Goal: Navigation & Orientation: Find specific page/section

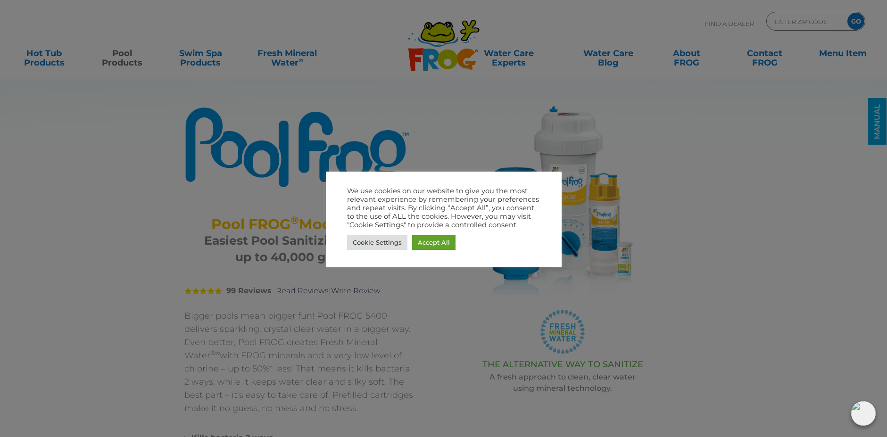
click at [120, 61] on div at bounding box center [443, 218] width 887 height 437
click at [424, 238] on link "Accept All" at bounding box center [433, 242] width 43 height 15
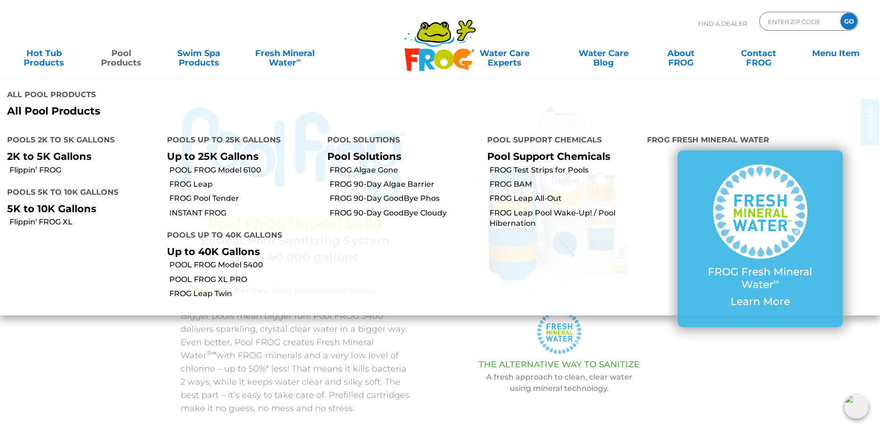
click at [125, 58] on link "Pool Products" at bounding box center [121, 53] width 69 height 19
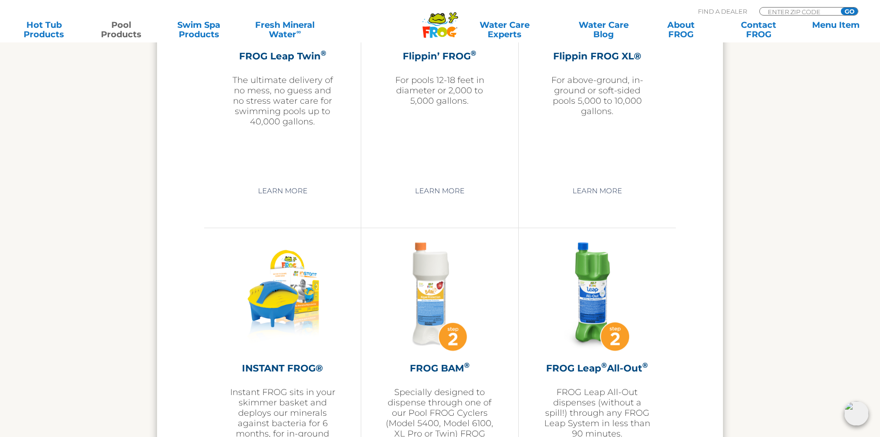
scroll to position [2202, 0]
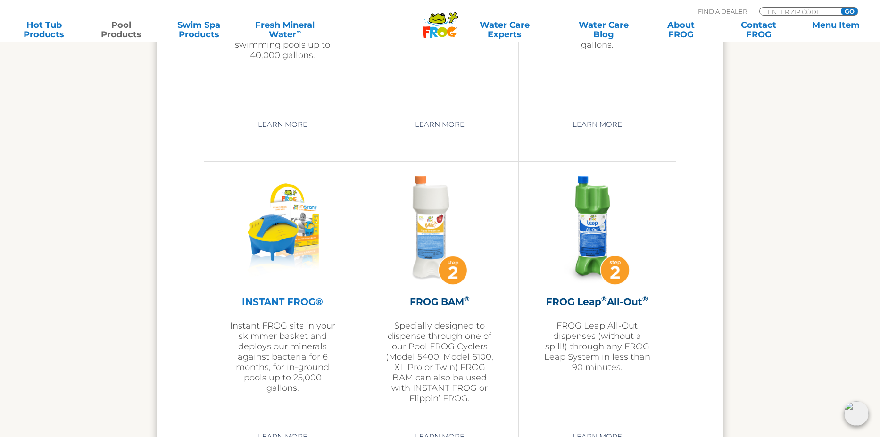
click at [269, 300] on h2 "INSTANT FROG®" at bounding box center [282, 302] width 109 height 14
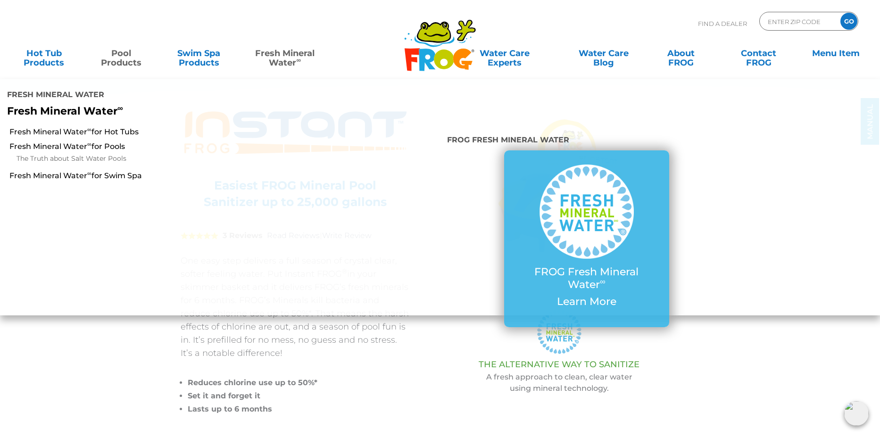
click at [288, 60] on link "Fresh Mineral Water ∞" at bounding box center [285, 53] width 86 height 19
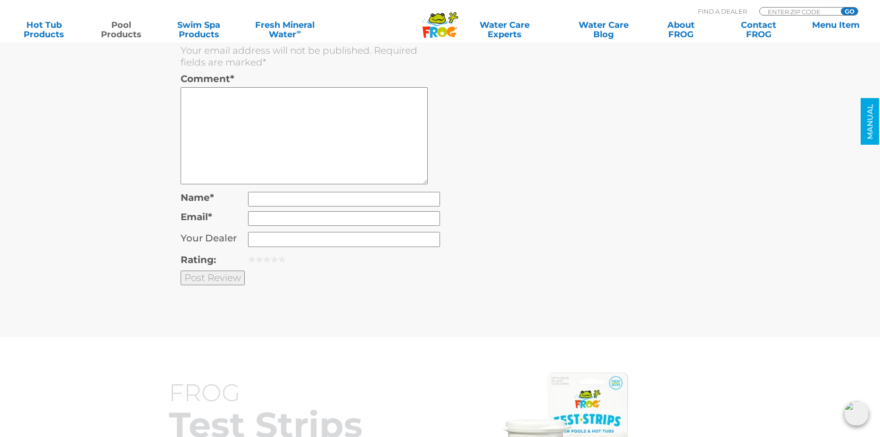
scroll to position [2642, 0]
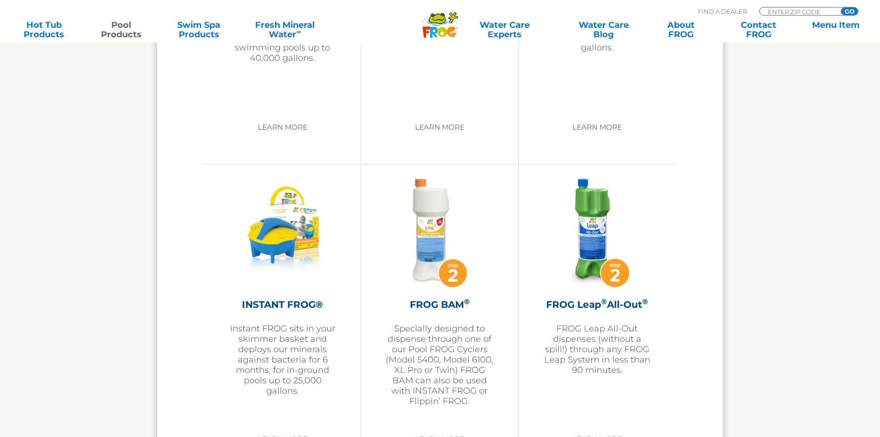
scroll to position [2202, 0]
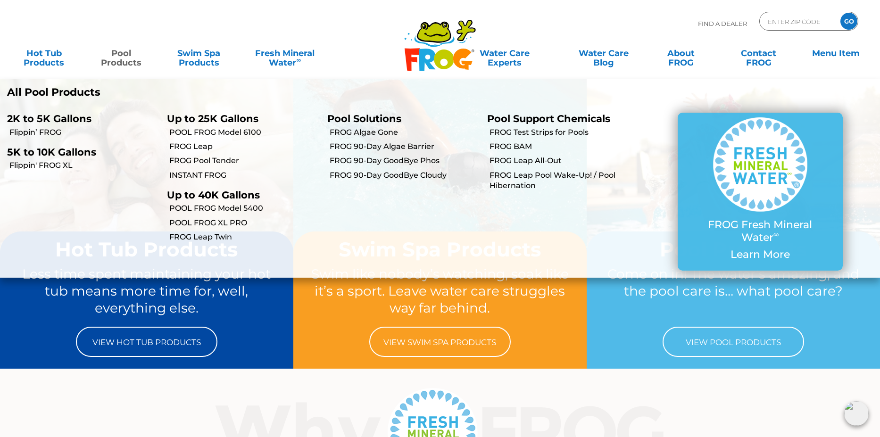
click at [124, 60] on link "Pool Products" at bounding box center [121, 53] width 69 height 19
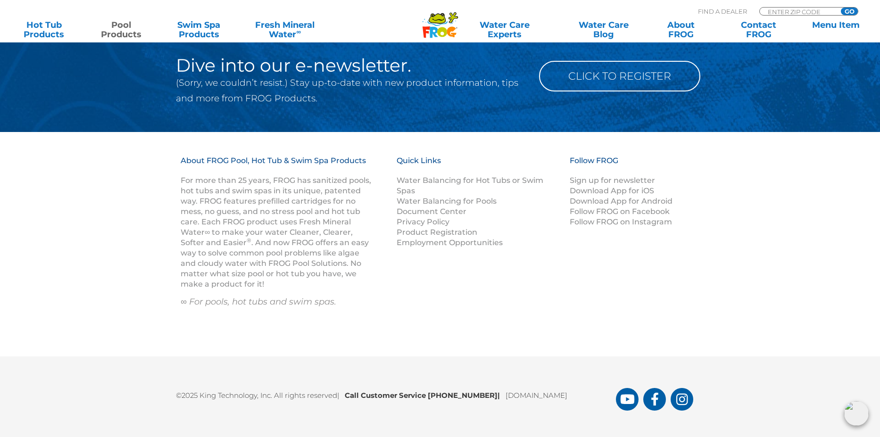
scroll to position [3786, 0]
